Goal: Task Accomplishment & Management: Complete application form

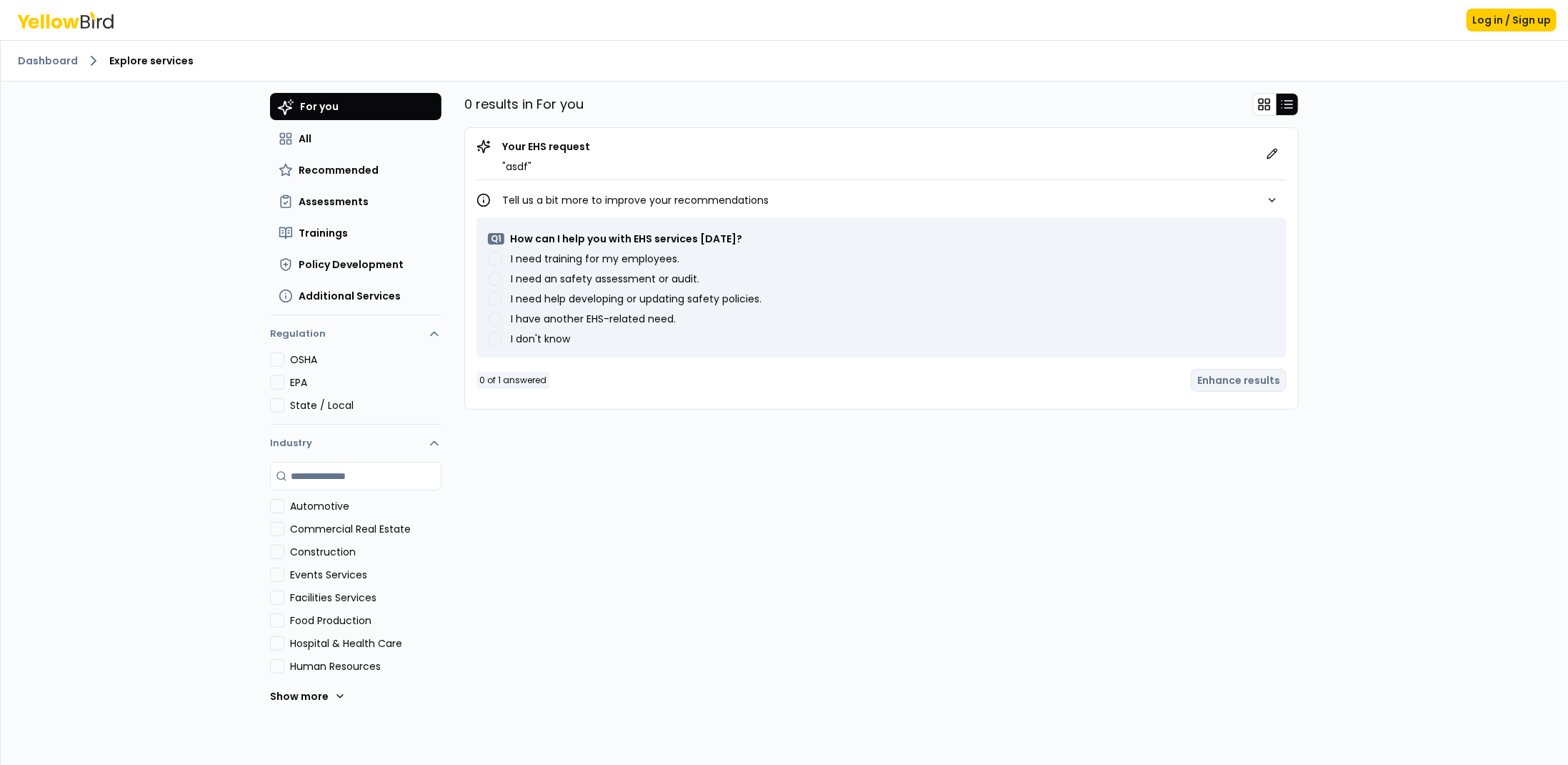
click at [138, 361] on div "Dashboard Explore services For you All Recommended Assessments Trainings Policy…" at bounding box center [784, 403] width 1567 height 725
